Goal: Entertainment & Leisure: Consume media (video, audio)

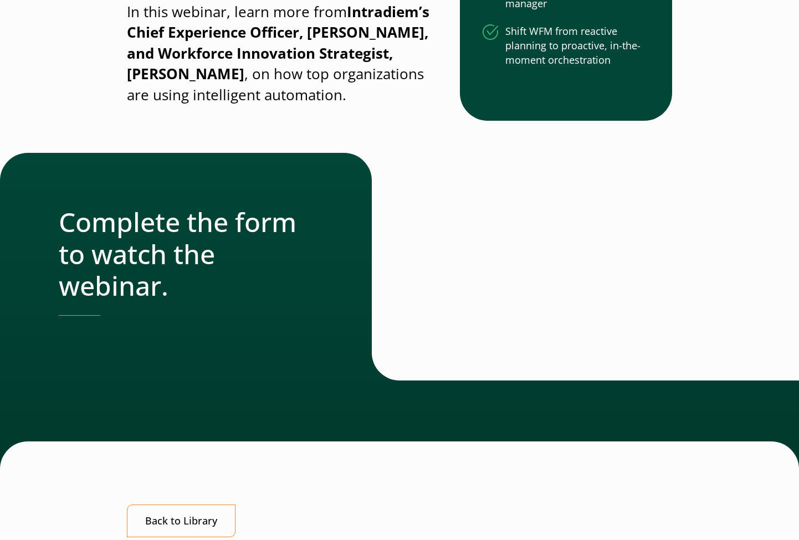
scroll to position [416, 0]
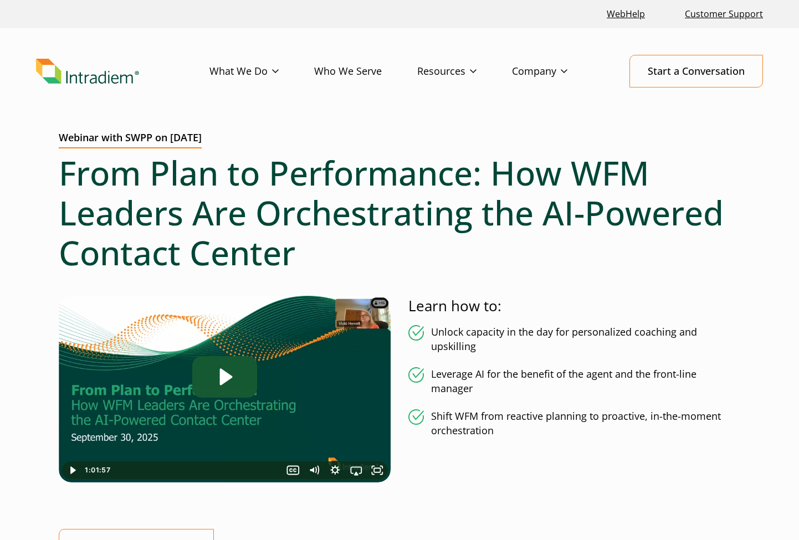
click at [208, 369] on icon "Play Video: From Plan to Performance How WFM Leaders Are Orchestrating the AI-P…" at bounding box center [224, 377] width 65 height 42
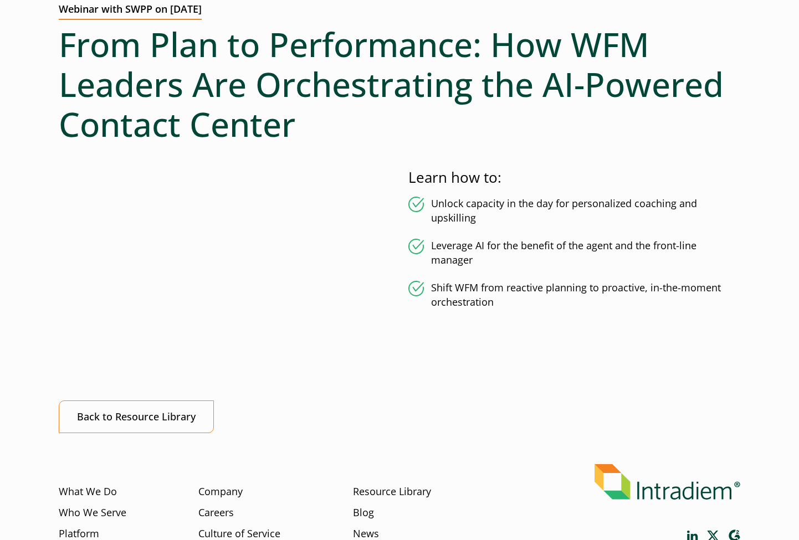
scroll to position [72, 0]
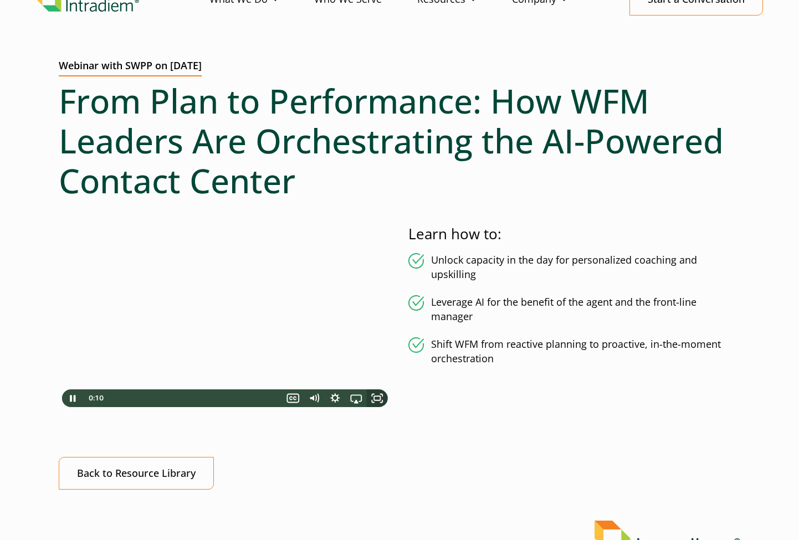
click at [379, 396] on rect "Fullscreen" at bounding box center [377, 398] width 6 height 4
click at [280, 323] on div at bounding box center [225, 317] width 332 height 187
click at [222, 310] on div at bounding box center [225, 317] width 332 height 187
click at [380, 394] on icon "Fullscreen" at bounding box center [376, 398] width 21 height 18
click at [72, 398] on icon "Pause" at bounding box center [72, 398] width 25 height 21
